Goal: Find specific page/section: Find specific page/section

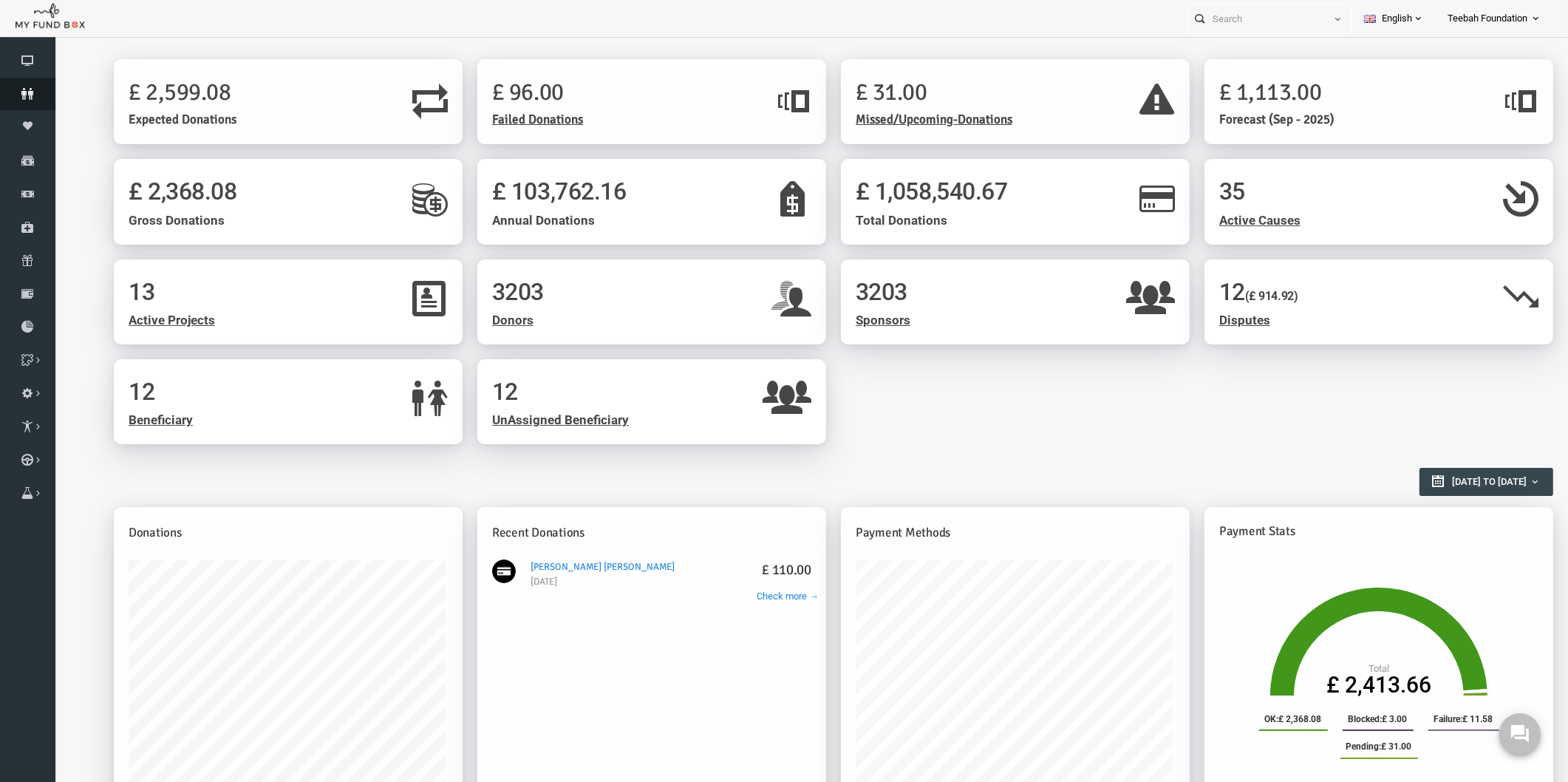
click at [19, 94] on icon at bounding box center [27, 93] width 56 height 12
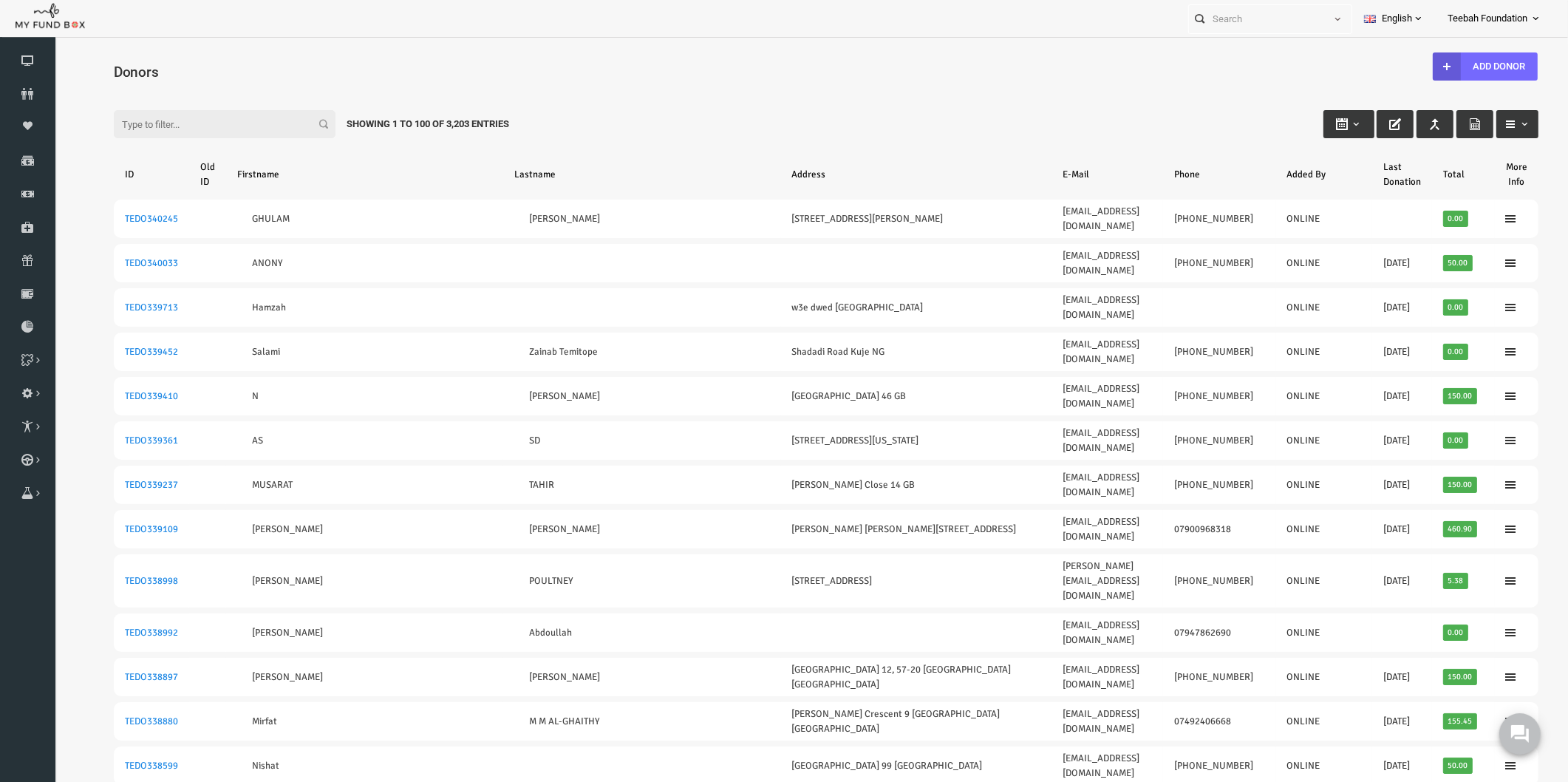
click at [604, 94] on div "Filter: Showing 1 to 100 of 3,203 Entries" at bounding box center [795, 110] width 1454 height 40
click at [29, 325] on icon at bounding box center [27, 326] width 56 height 12
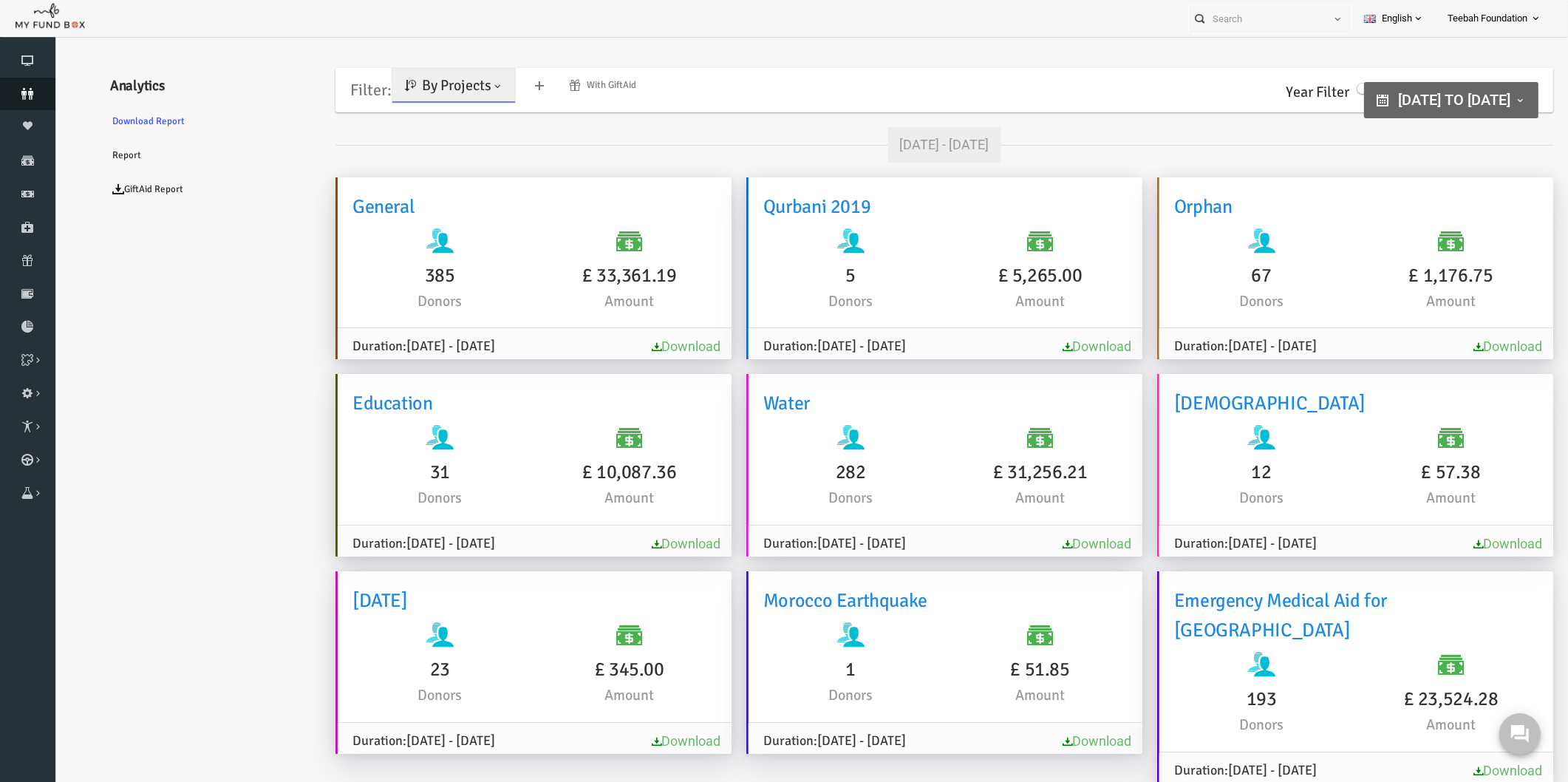
click at [28, 99] on icon at bounding box center [27, 93] width 56 height 12
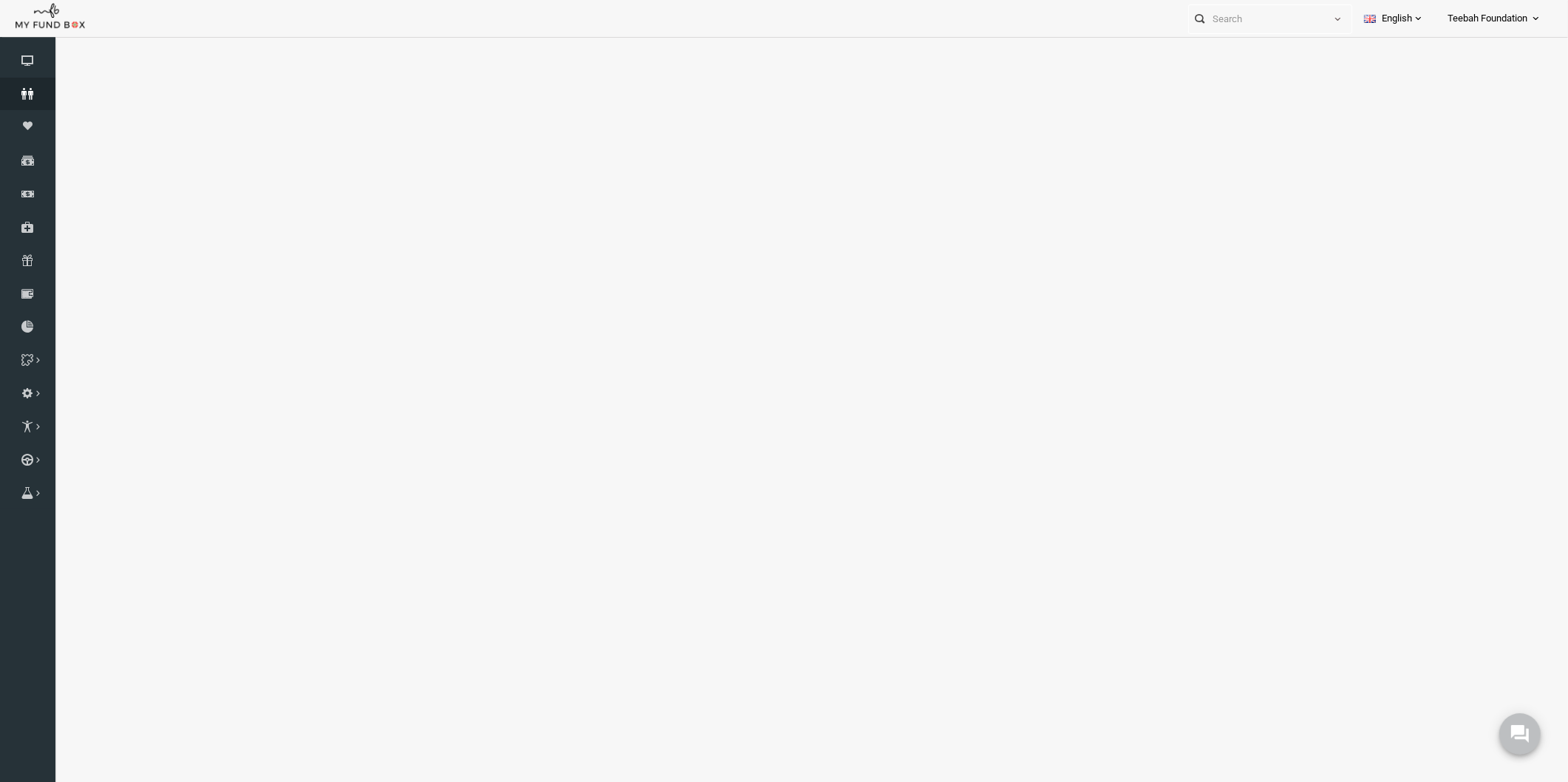
select select "100"
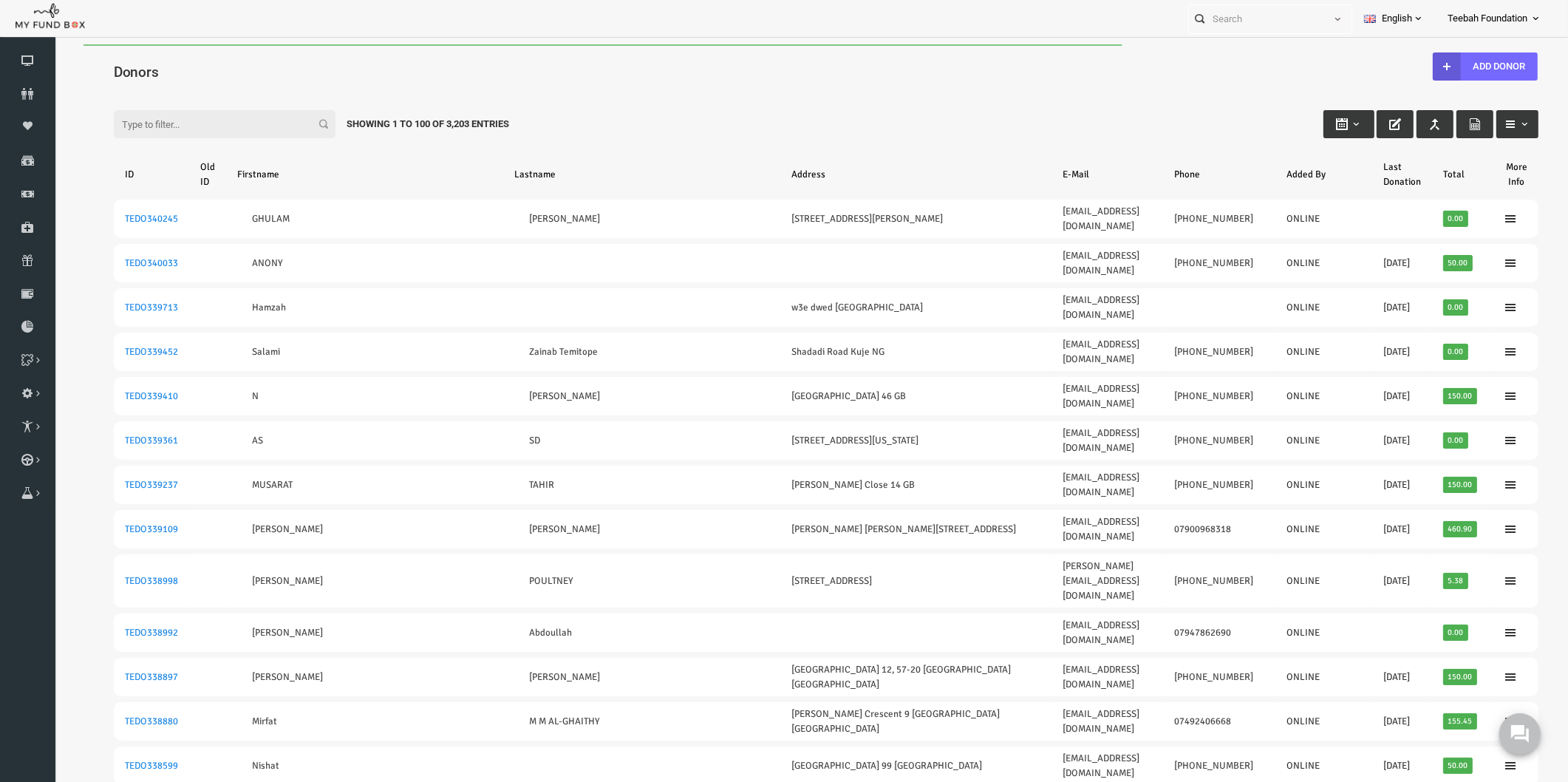
click at [221, 91] on div "Filter: Showing 1 to 100 of 3,203 Entries" at bounding box center [795, 110] width 1454 height 40
click at [169, 120] on input "Filter:" at bounding box center [194, 124] width 222 height 28
paste input "TEDO290767"
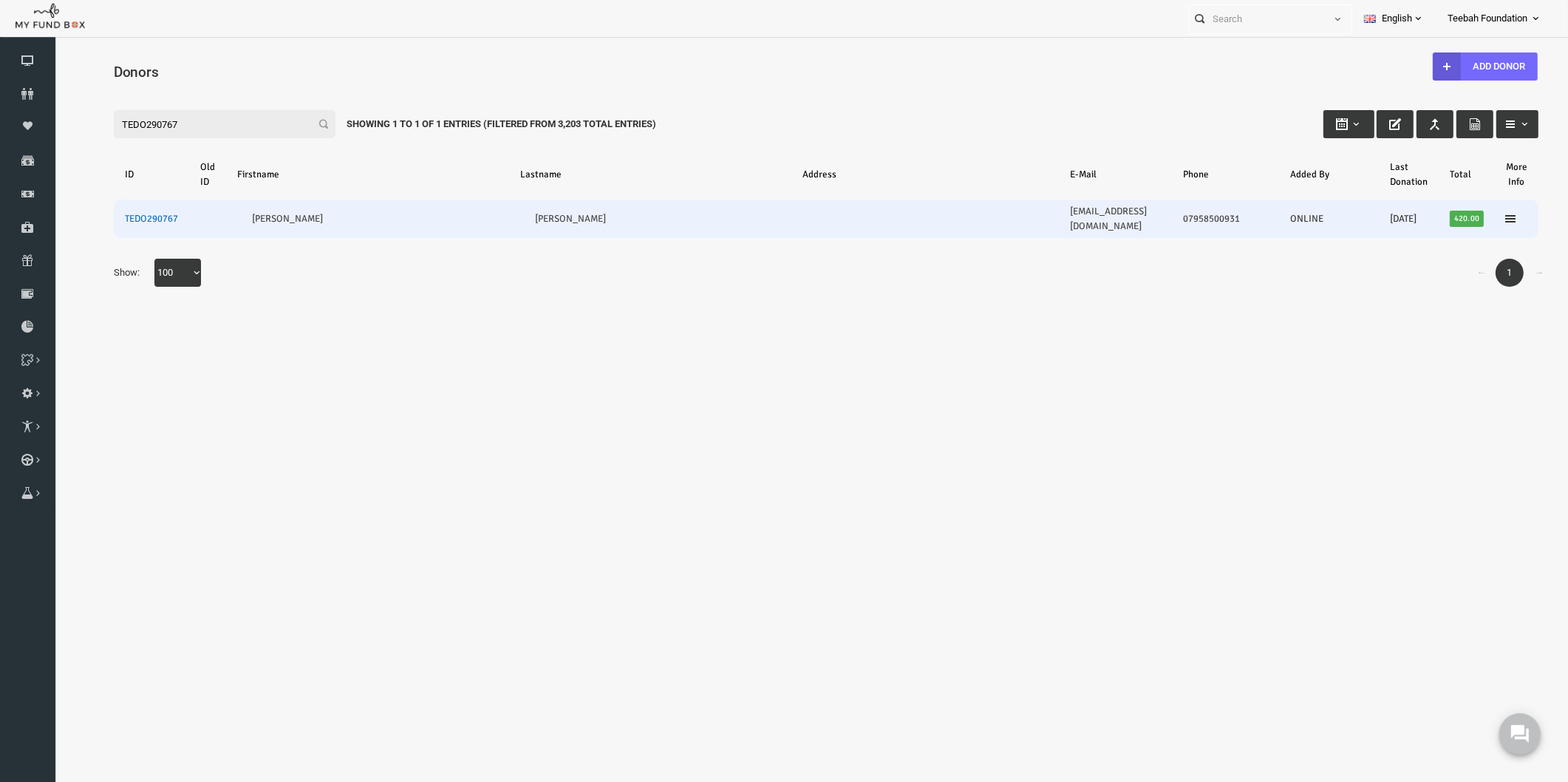
type input "TEDO290767"
click at [117, 212] on link "TEDO290767" at bounding box center [121, 218] width 53 height 12
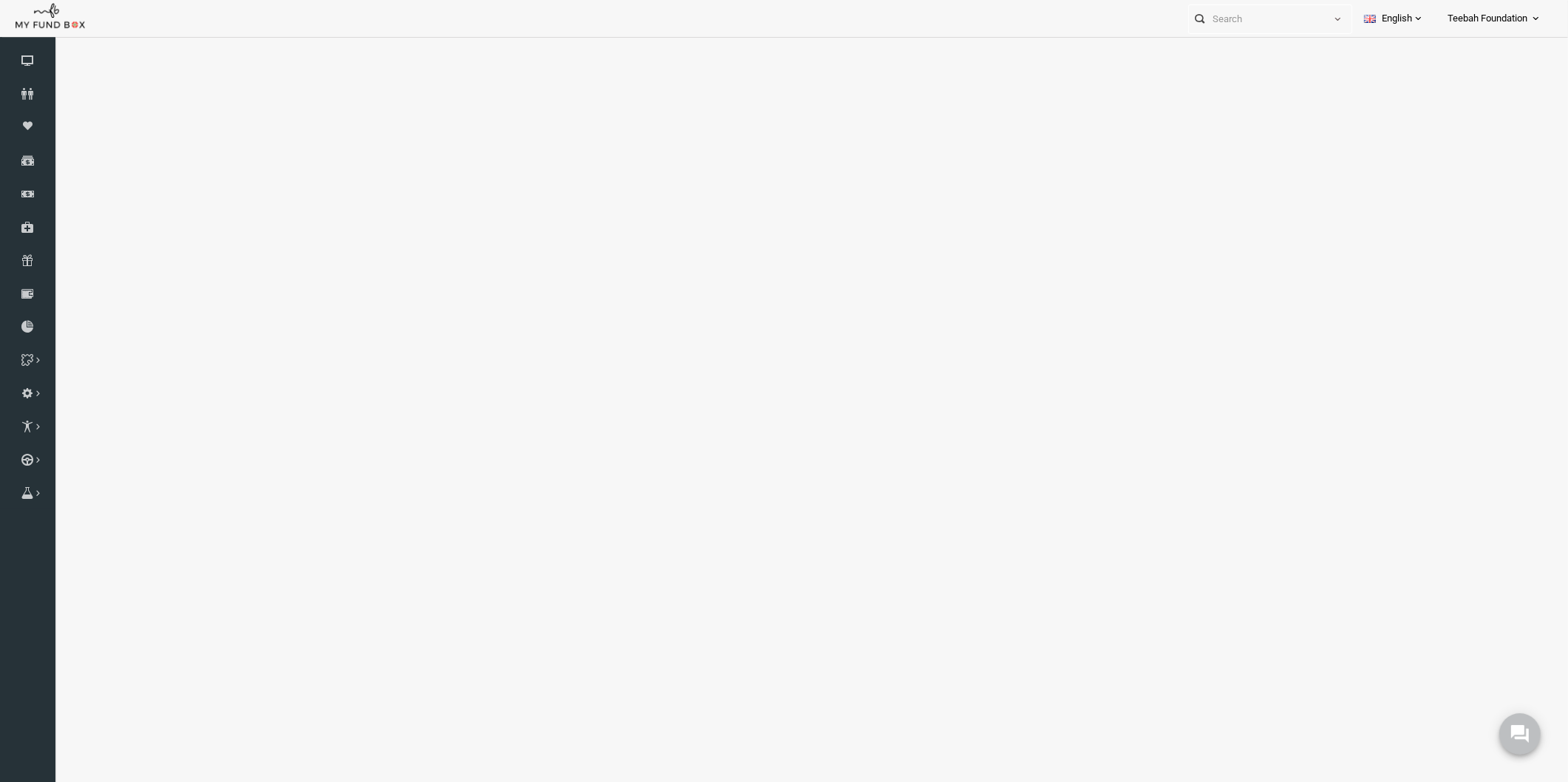
select select "100"
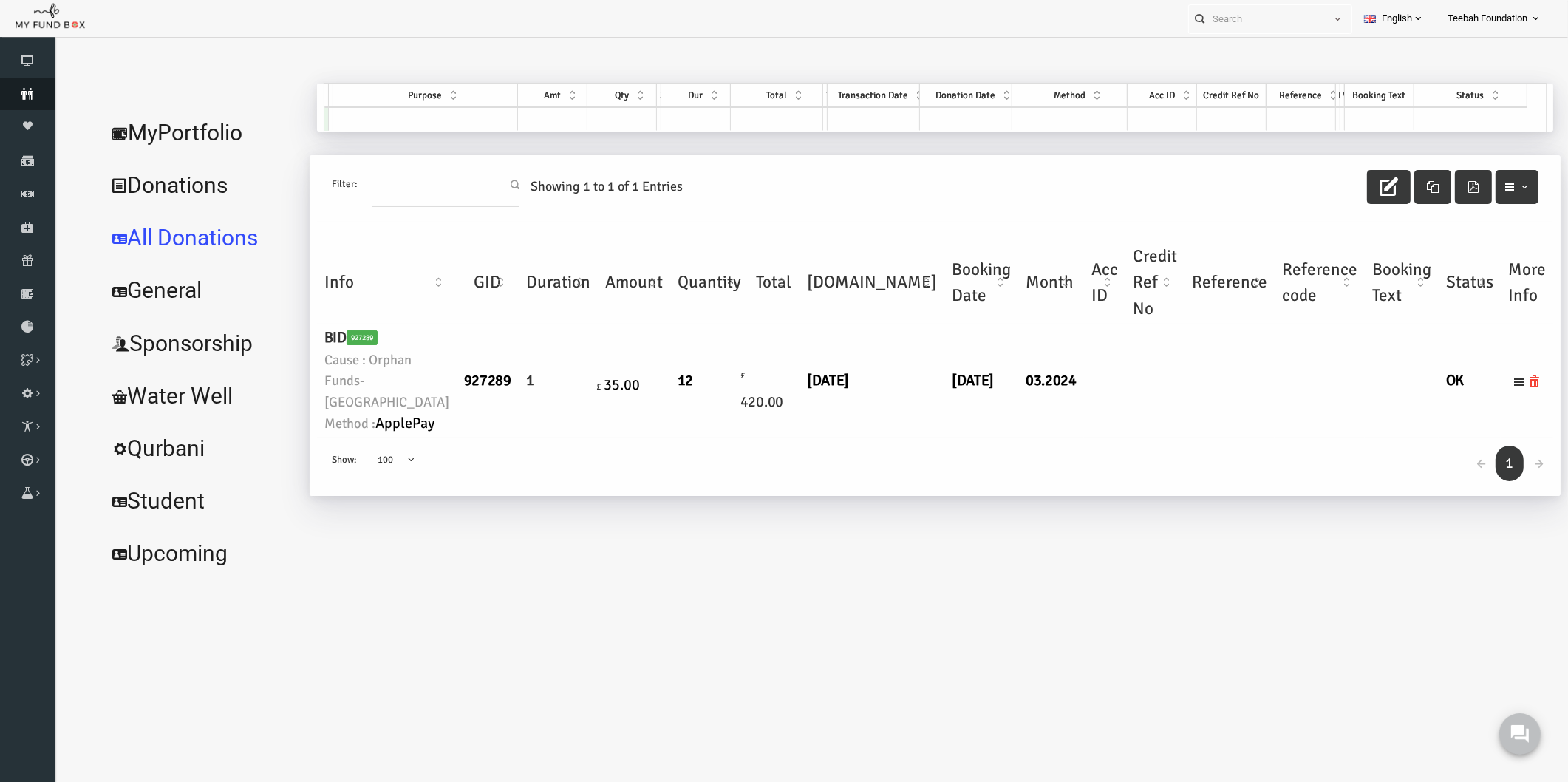
click at [30, 97] on icon at bounding box center [27, 93] width 56 height 12
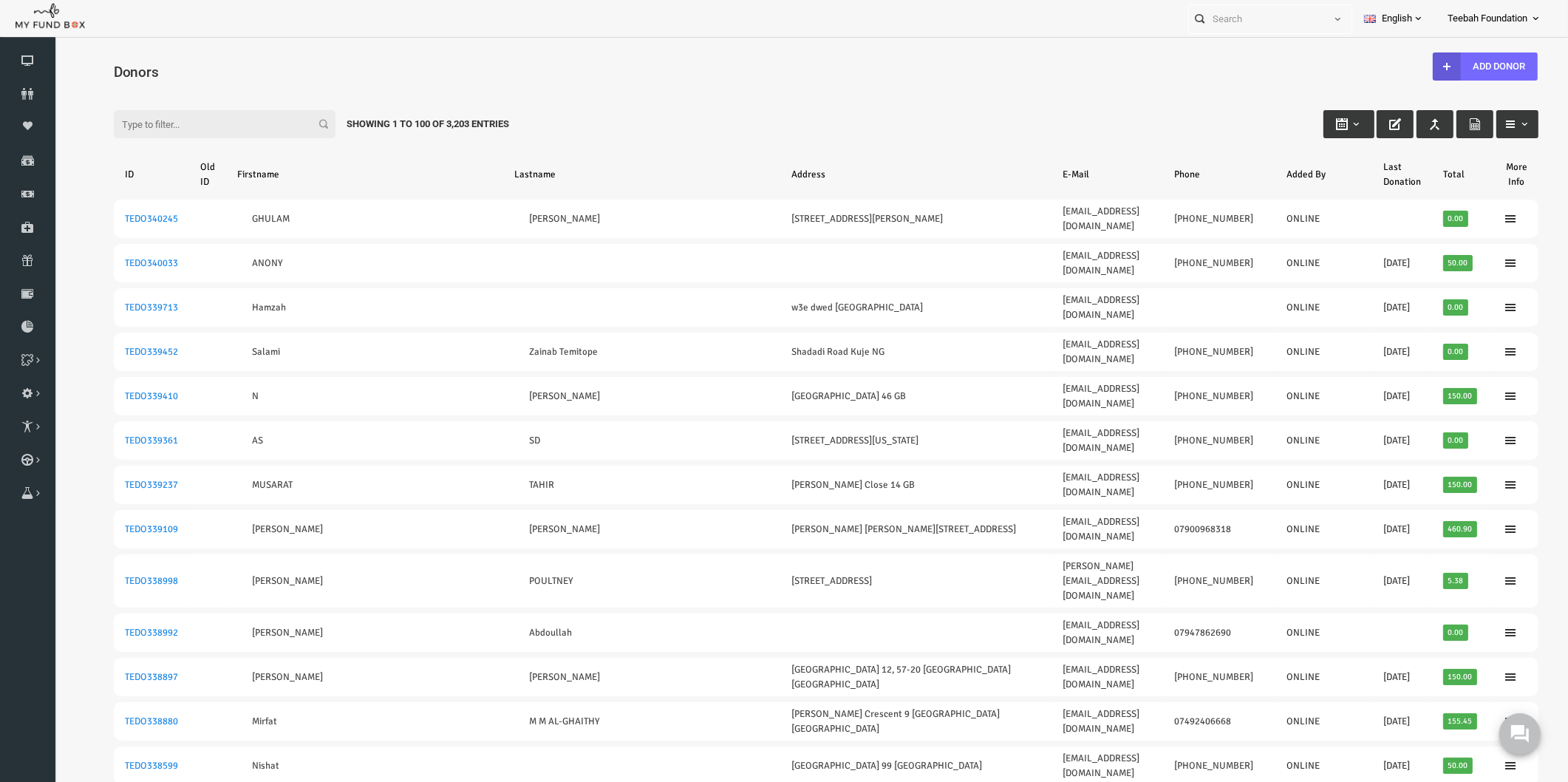
click at [35, 92] on icon at bounding box center [27, 93] width 56 height 12
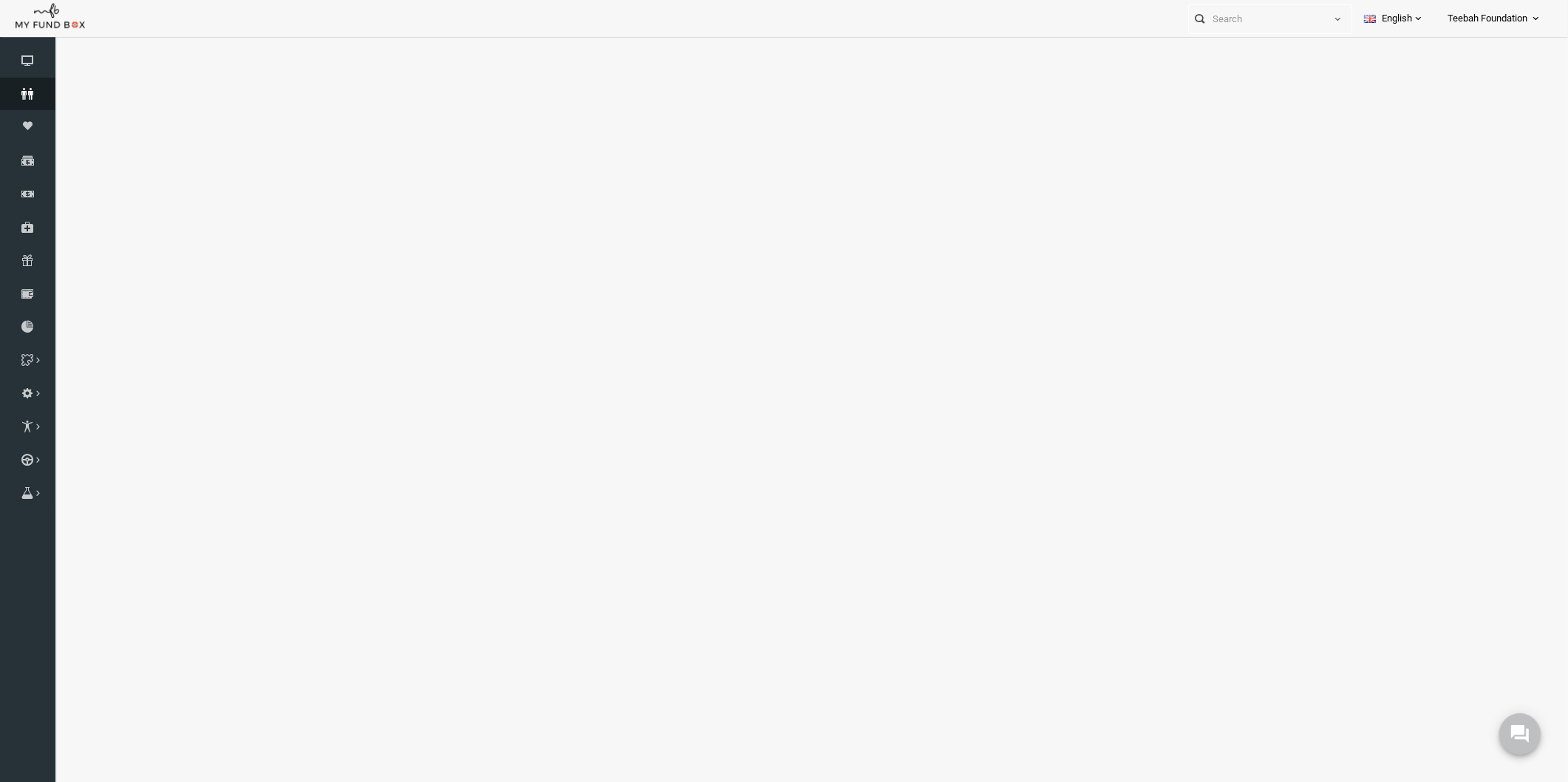
select select "100"
